Goal: Information Seeking & Learning: Check status

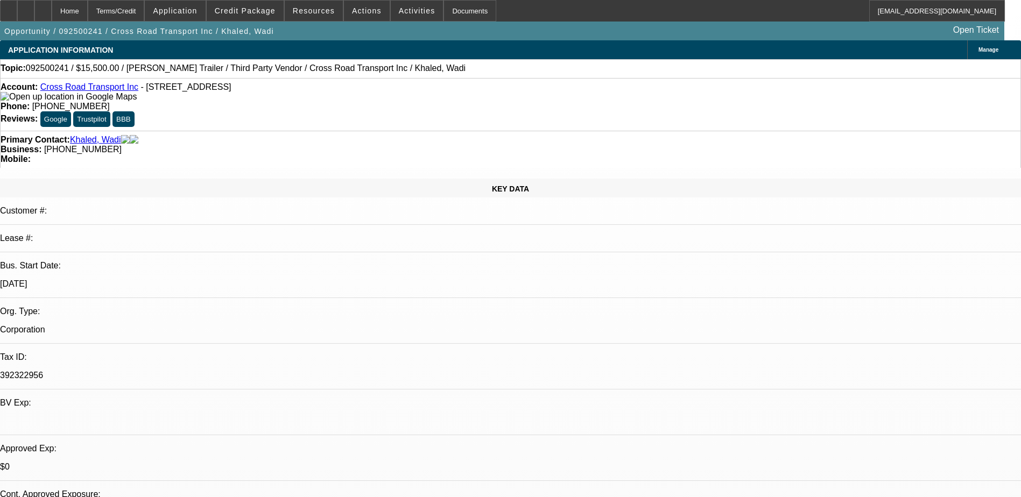
select select "0"
select select "0.1"
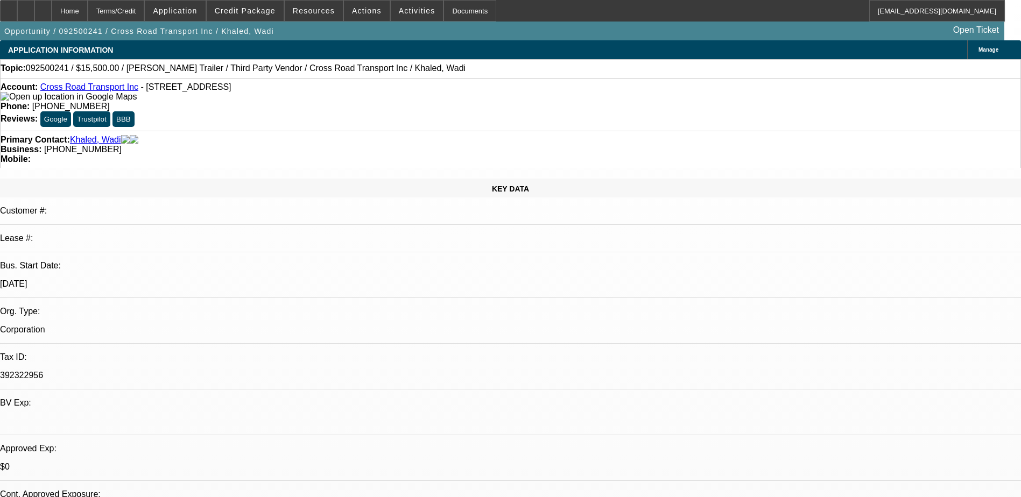
select select "0"
select select "1"
select select "2"
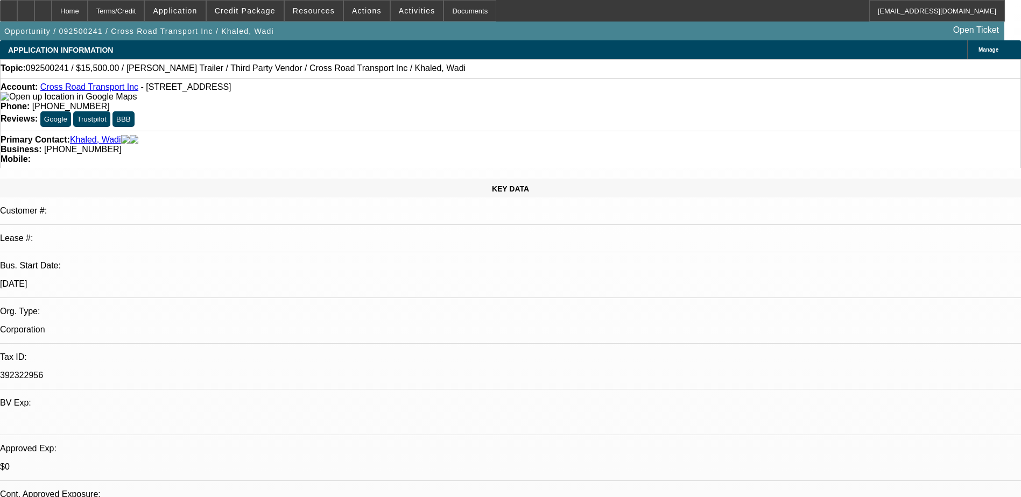
select select "5"
select select "1"
select select "4"
select select "1"
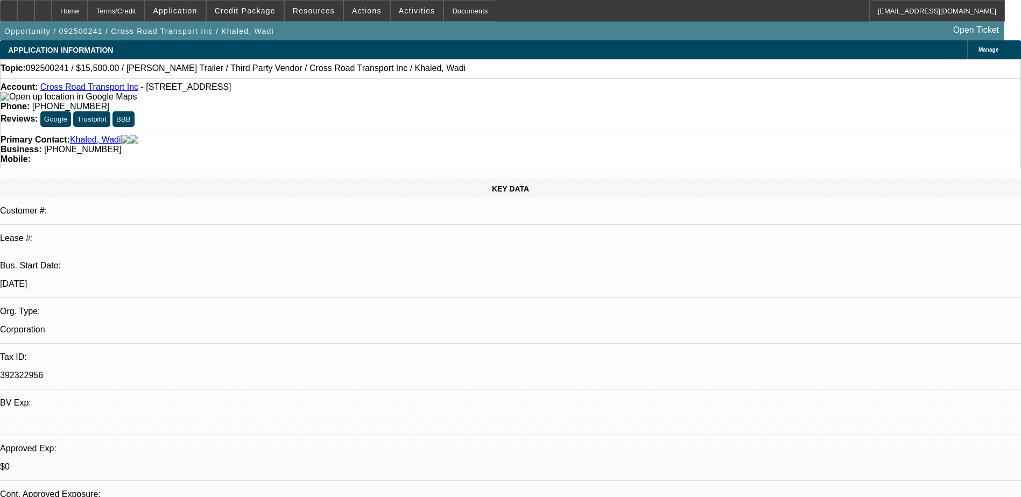
select select "2"
select select "5"
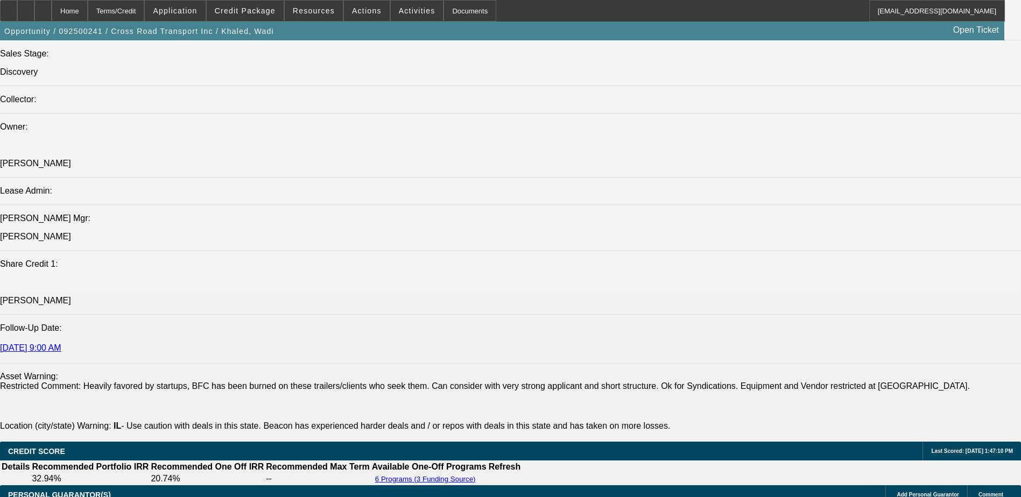
scroll to position [1292, 0]
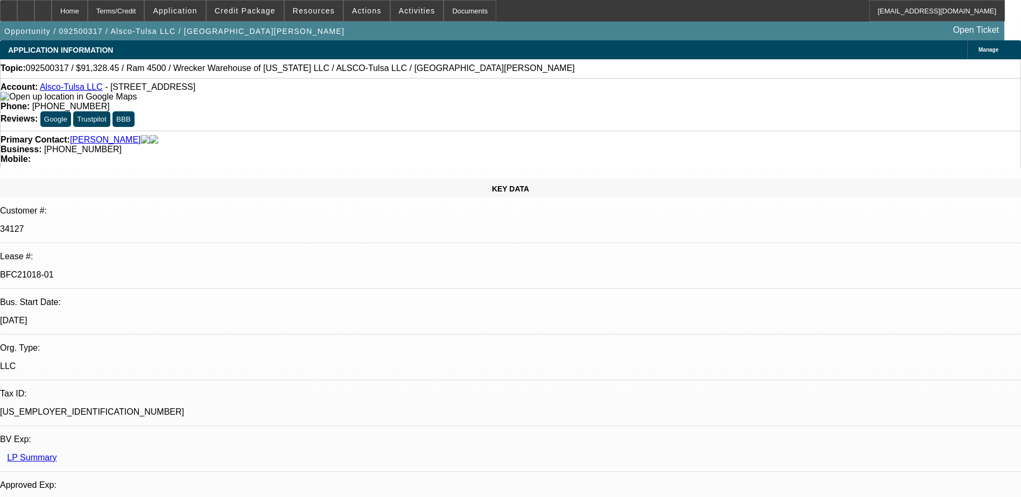
select select "0"
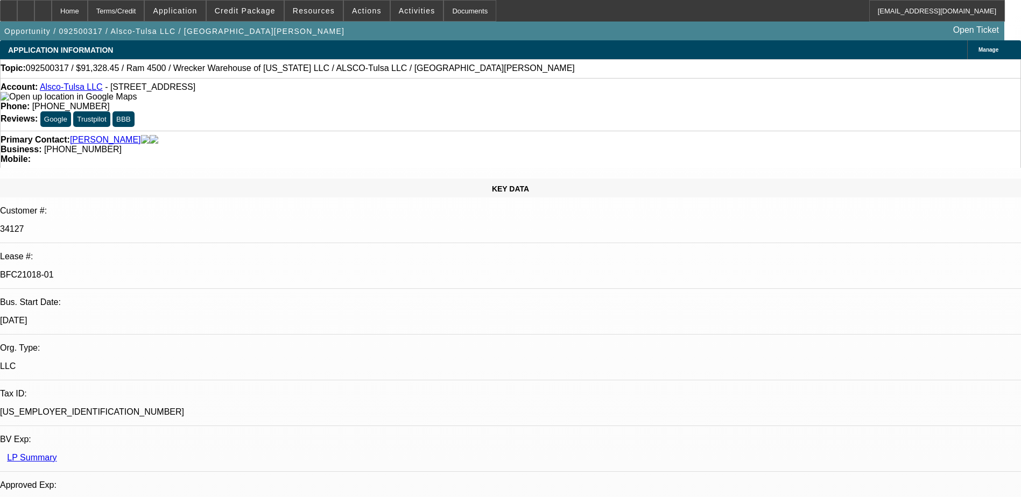
select select "0"
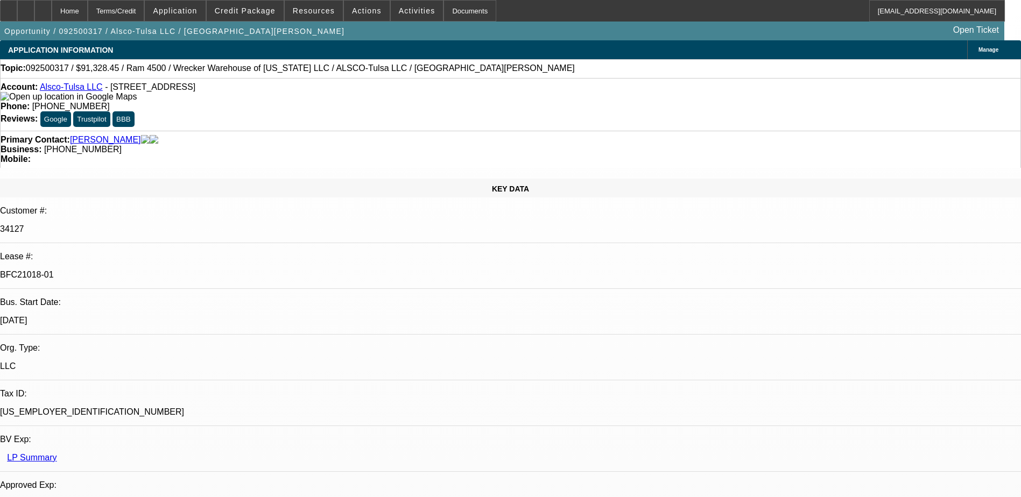
select select "0"
select select "1"
select select "6"
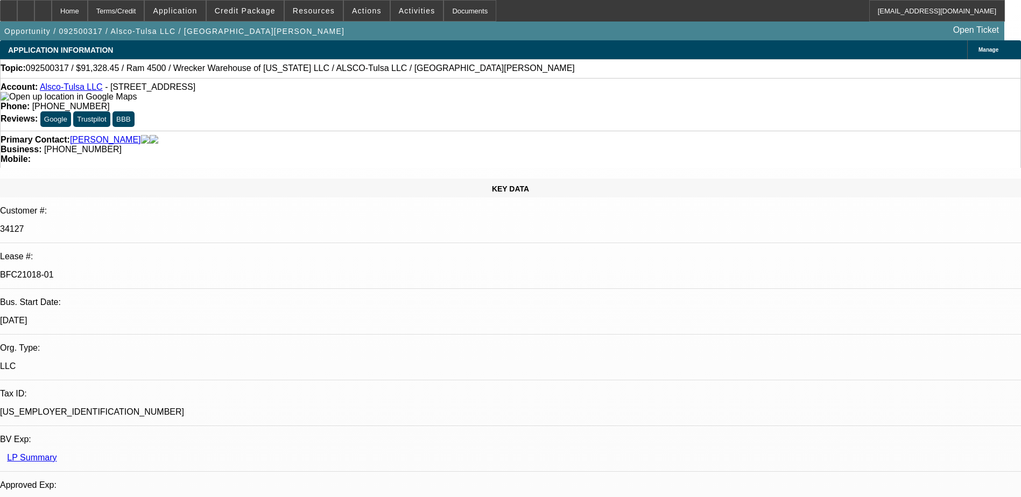
select select "1"
select select "6"
select select "1"
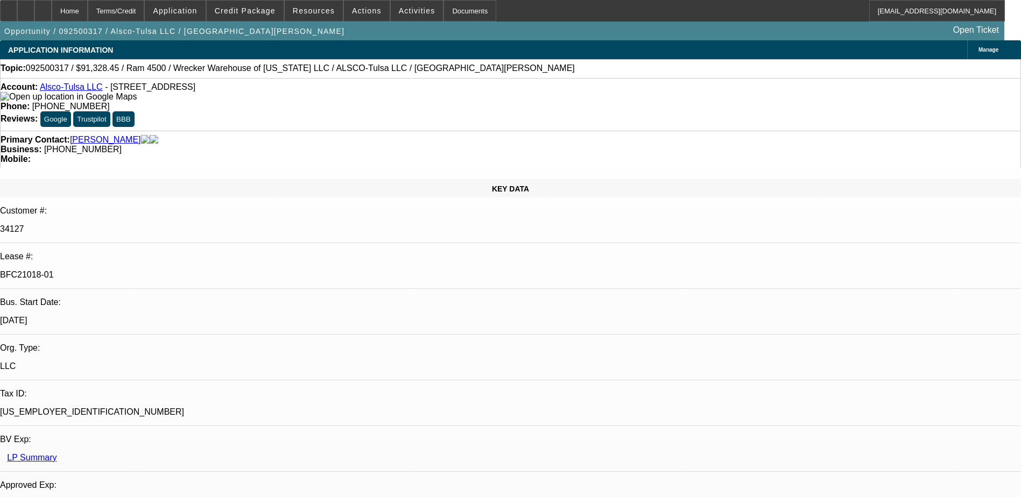
select select "6"
select select "1"
select select "6"
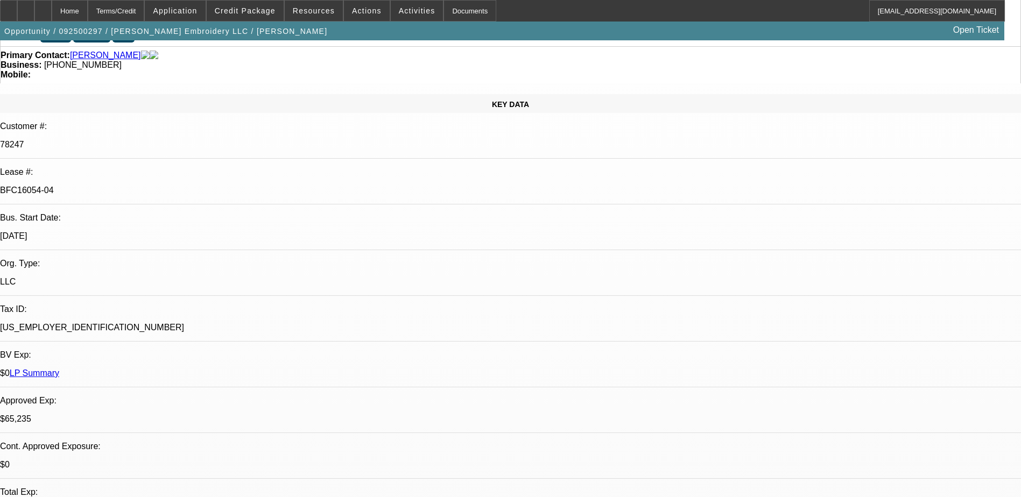
select select "0"
select select "2"
select select "0"
select select "2"
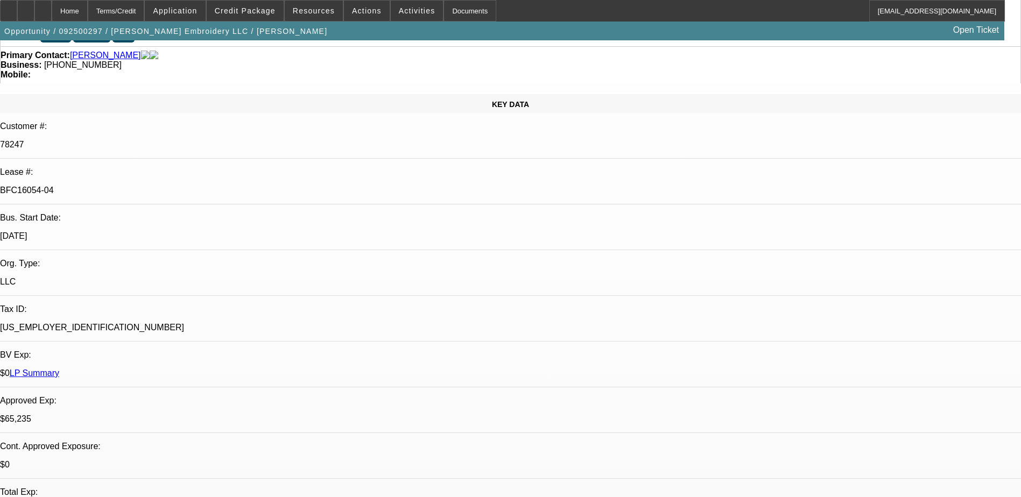
select select "0"
select select "2"
select select "0"
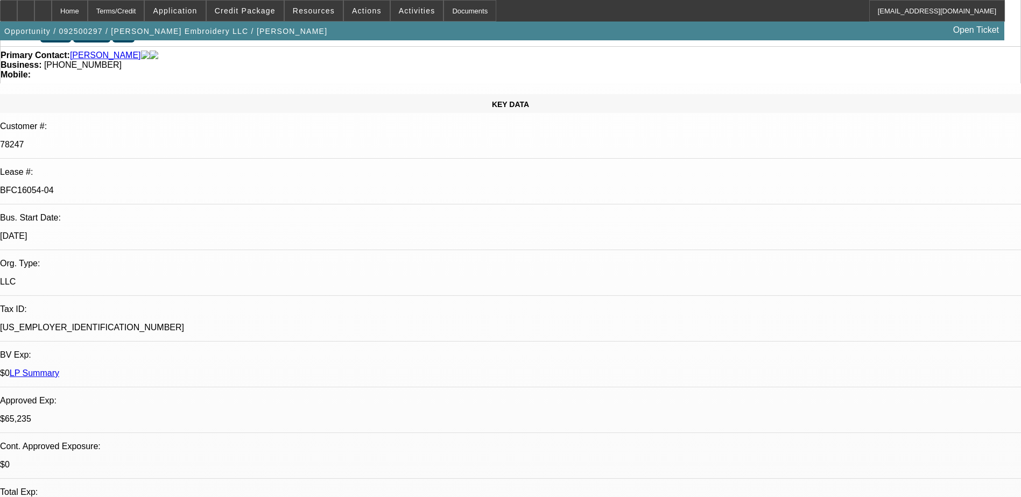
select select "2"
select select "0"
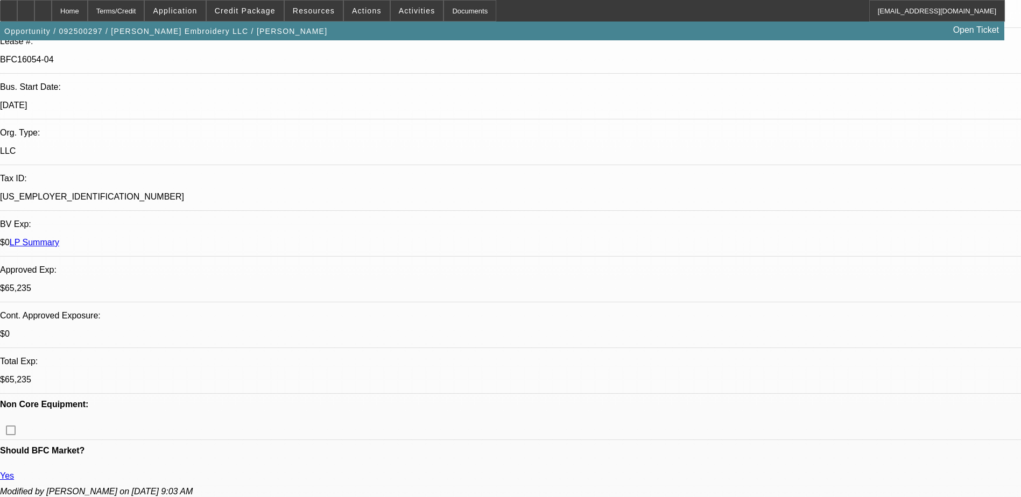
select select "1"
select select "2"
select select "6"
select select "1"
select select "2"
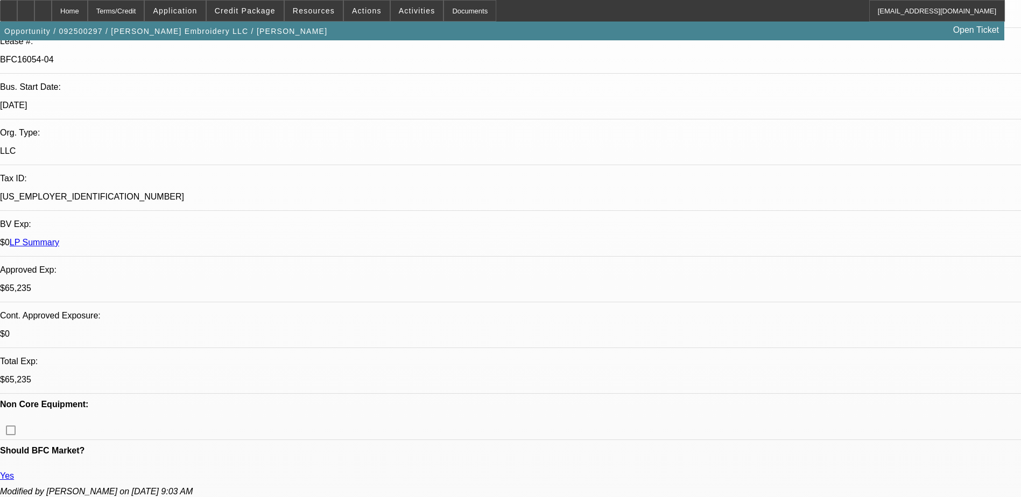
select select "6"
select select "1"
select select "2"
select select "6"
select select "1"
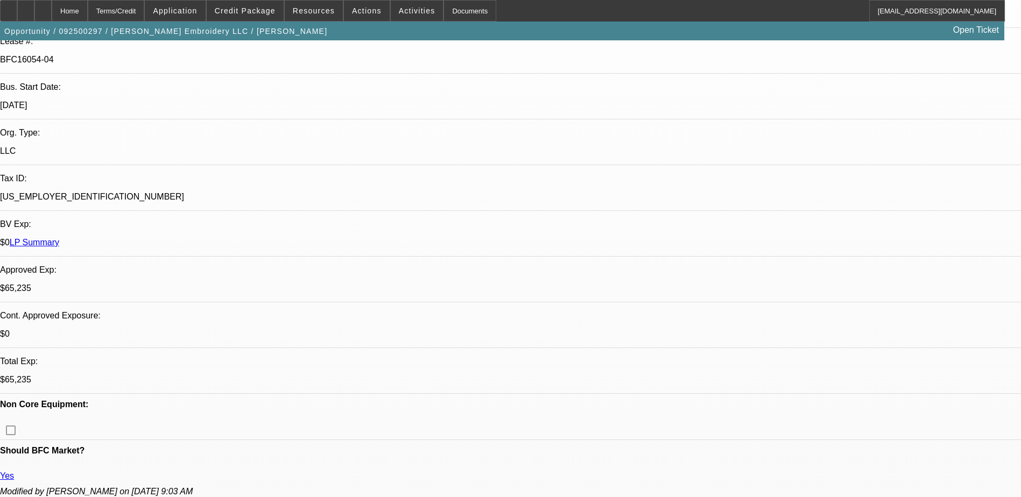
select select "2"
select select "6"
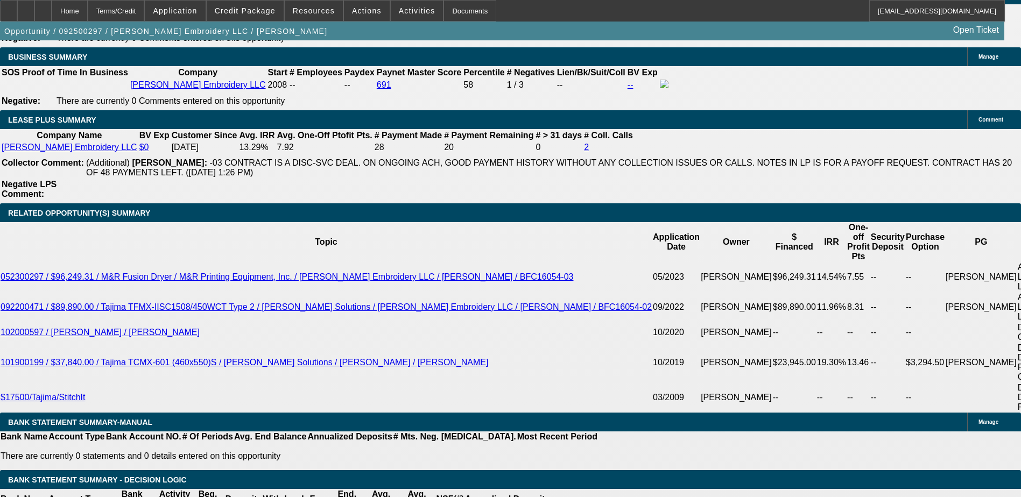
scroll to position [1705, 0]
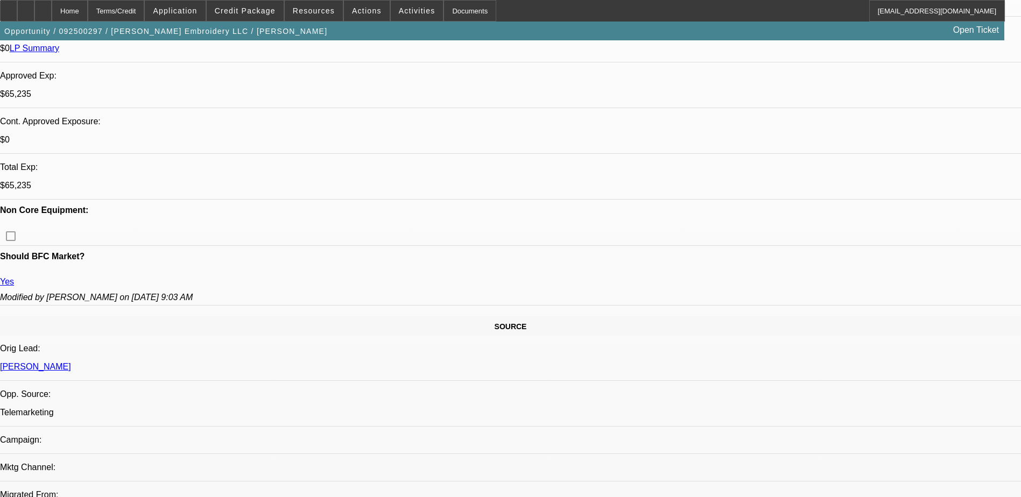
scroll to position [198, 0]
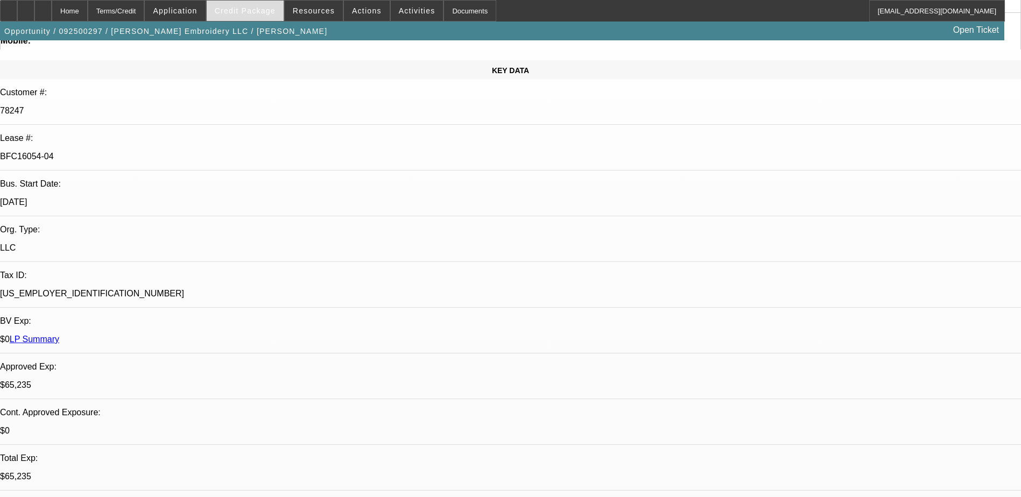
scroll to position [0, 0]
